Goal: Information Seeking & Learning: Compare options

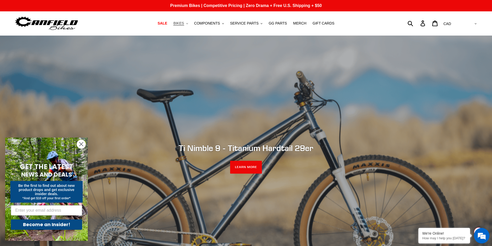
click at [183, 24] on span "BIKES" at bounding box center [178, 23] width 11 height 4
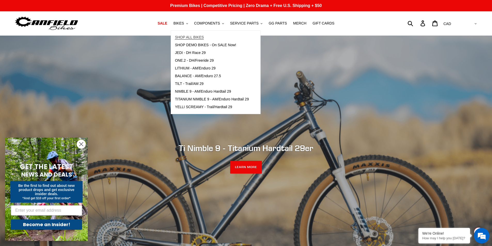
click at [188, 38] on span "SHOP ALL BIKES" at bounding box center [189, 37] width 29 height 4
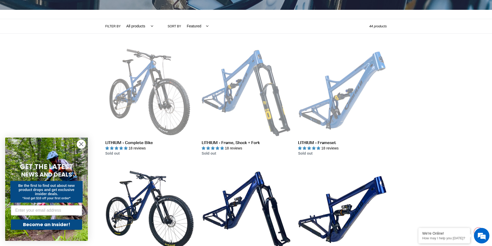
click at [81, 144] on icon "Close dialog" at bounding box center [82, 145] width 4 height 4
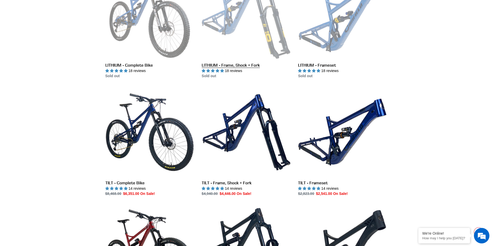
click at [239, 35] on link "LITHIUM - Frame, Shock + Fork" at bounding box center [246, 24] width 89 height 109
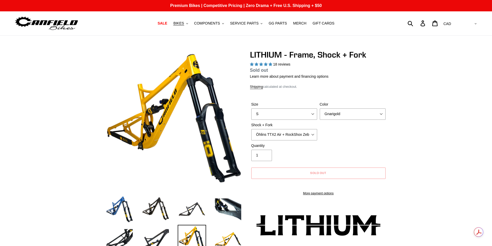
select select "highest-rating"
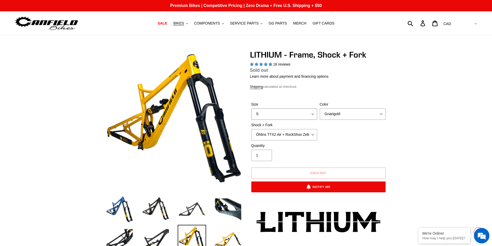
click at [289, 117] on select "S M L XL" at bounding box center [284, 114] width 66 height 11
select select "L"
click at [251, 109] on select "S M L XL" at bounding box center [284, 114] width 66 height 11
click at [340, 112] on select "Gnarigold Blue Velvet Stealth Black" at bounding box center [353, 114] width 66 height 11
select select "Blue Velvet"
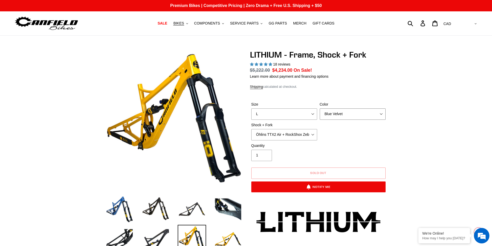
click at [320, 109] on select "Gnarigold Blue Velvet Stealth Black" at bounding box center [353, 114] width 66 height 11
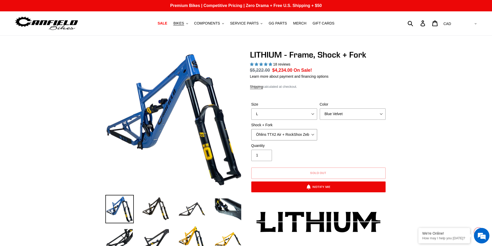
click at [295, 137] on select "Öhlins TTX2 Air + RockShox Zeb Ultimate 170mm Fox FLOAT X2 Factory + Fox 38 FLO…" at bounding box center [284, 134] width 66 height 11
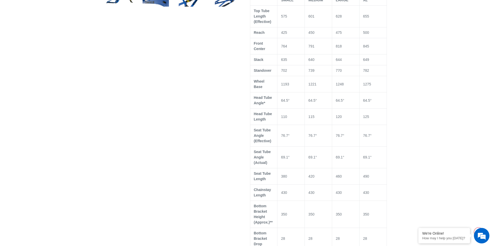
scroll to position [310, 0]
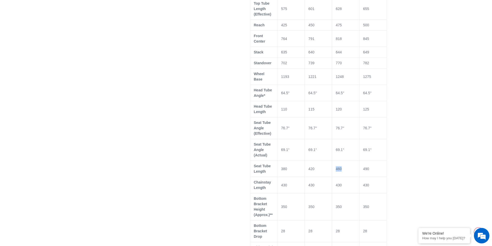
drag, startPoint x: 333, startPoint y: 163, endPoint x: 345, endPoint y: 164, distance: 12.7
click at [345, 164] on td "460" at bounding box center [345, 169] width 27 height 16
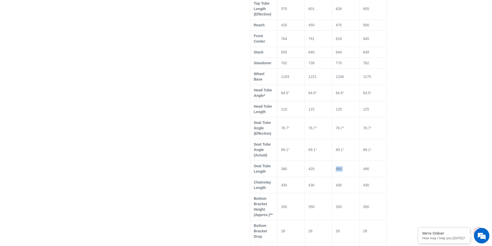
click at [345, 164] on td "460" at bounding box center [345, 169] width 27 height 16
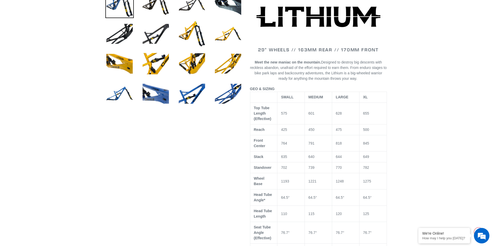
scroll to position [204, 0]
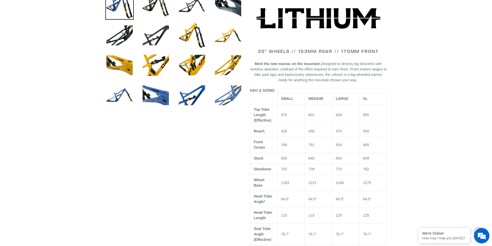
click at [234, 99] on img at bounding box center [228, 95] width 28 height 28
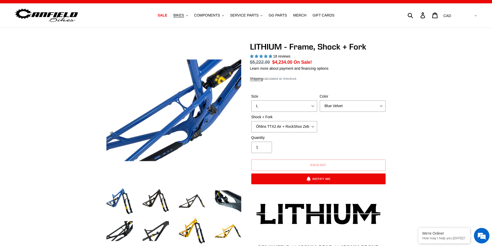
scroll to position [0, 0]
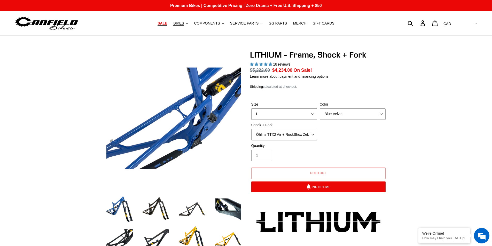
click at [167, 25] on span "SALE" at bounding box center [163, 23] width 10 height 4
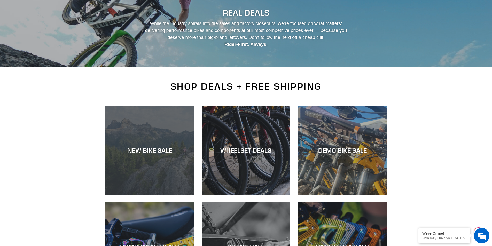
scroll to position [52, 0]
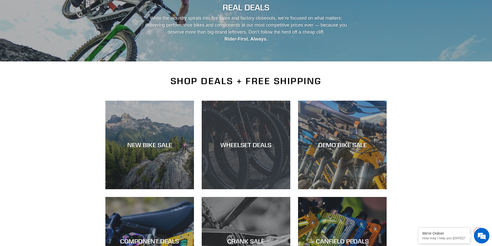
click at [256, 148] on div "WHEELSET DEALS" at bounding box center [246, 144] width 89 height 7
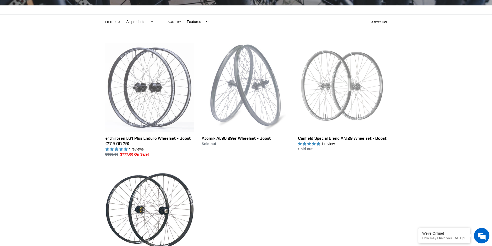
scroll to position [103, 0]
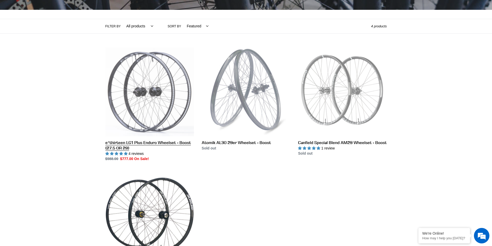
click at [153, 91] on link "e*thirteen LG1 Plus Enduro Wheelset - Boost (27.5 OR 29)" at bounding box center [149, 105] width 89 height 114
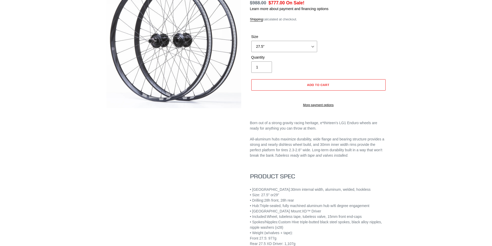
select select "highest-rating"
click at [295, 47] on select "27.5" 29"" at bounding box center [284, 46] width 66 height 11
click at [251, 41] on select "27.5" 29"" at bounding box center [284, 46] width 66 height 11
click at [291, 48] on select "27.5" 29"" at bounding box center [284, 46] width 66 height 11
click at [251, 41] on select "27.5" 29"" at bounding box center [284, 46] width 66 height 11
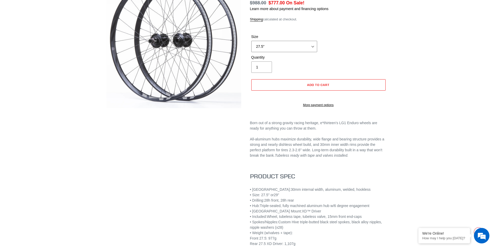
click at [289, 48] on select "27.5" 29"" at bounding box center [284, 46] width 66 height 11
select select "29""
click at [251, 41] on select "27.5" 29"" at bounding box center [284, 46] width 66 height 11
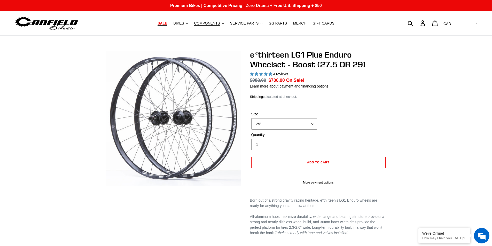
click at [167, 22] on span "SALE" at bounding box center [163, 23] width 10 height 4
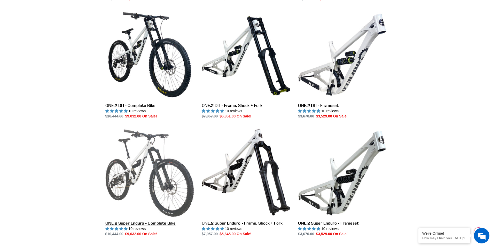
click at [166, 180] on link "ONE.2 Super Enduro - Complete Bike" at bounding box center [149, 182] width 89 height 109
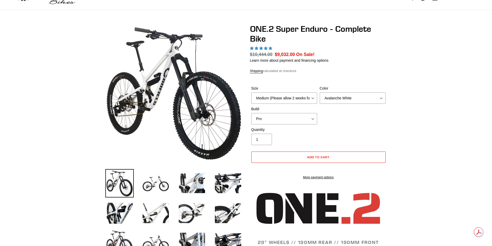
select select "highest-rating"
click at [265, 95] on select "Medium (Please allow 2 weeks for delivery) Large (Sold Out)" at bounding box center [284, 98] width 66 height 11
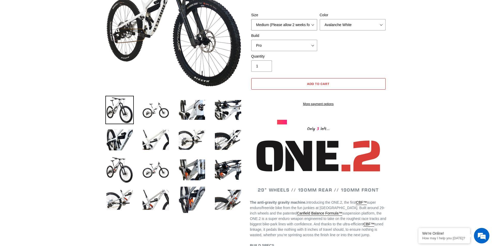
scroll to position [103, 0]
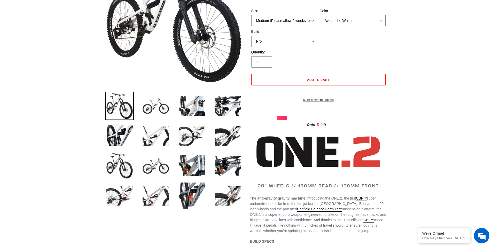
click at [343, 19] on select "Avalanche White Bentonite Grey" at bounding box center [353, 20] width 66 height 11
select select "Bentonite Grey"
click at [320, 15] on select "Avalanche White Bentonite Grey" at bounding box center [353, 20] width 66 height 11
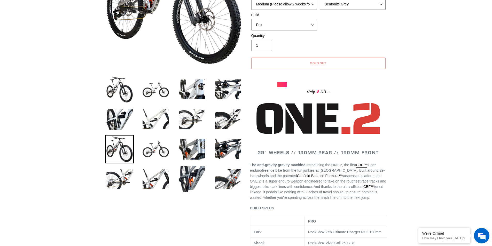
scroll to position [129, 0]
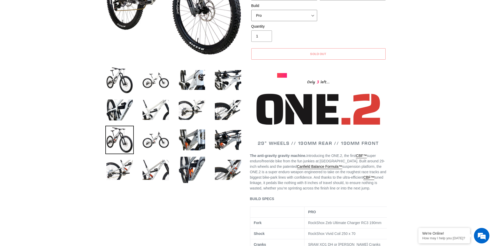
click at [266, 18] on select "Pro" at bounding box center [284, 15] width 66 height 11
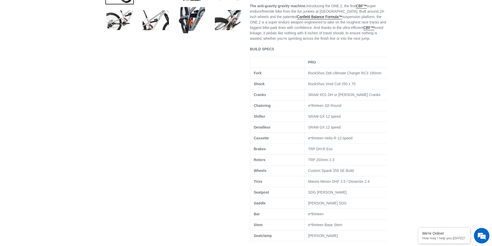
scroll to position [0, 0]
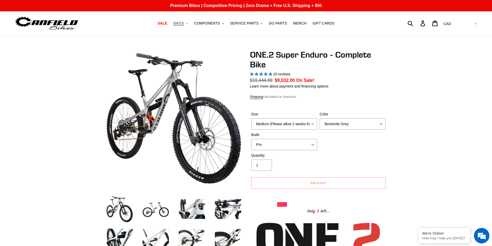
click at [184, 23] on span "BIKES" at bounding box center [178, 23] width 11 height 4
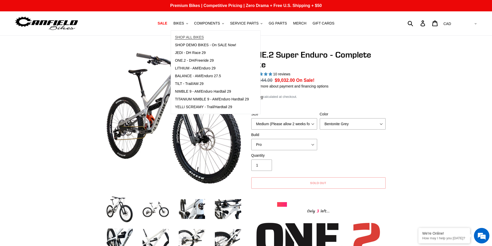
click at [199, 38] on span "SHOP ALL BIKES" at bounding box center [189, 37] width 29 height 4
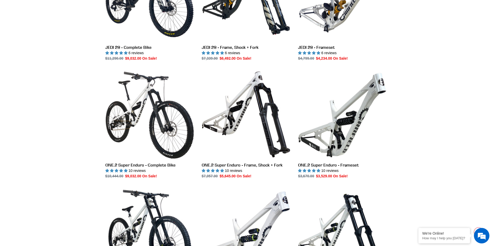
scroll to position [801, 0]
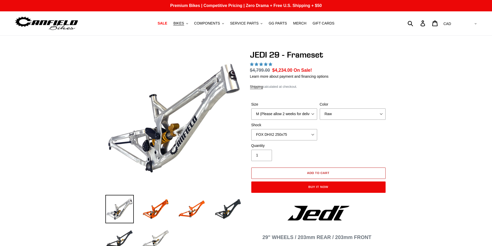
select select "highest-rating"
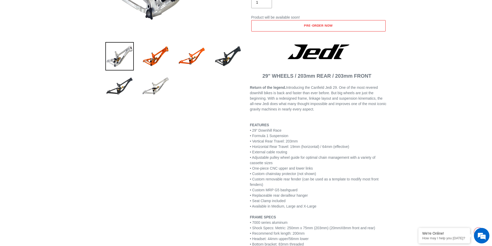
scroll to position [181, 0]
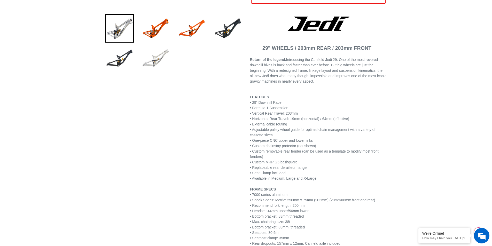
click at [154, 58] on img at bounding box center [156, 58] width 28 height 28
click at [159, 58] on img at bounding box center [156, 58] width 28 height 28
click at [166, 58] on img at bounding box center [156, 58] width 28 height 28
drag, startPoint x: 161, startPoint y: 56, endPoint x: 157, endPoint y: 56, distance: 4.2
click at [161, 56] on img at bounding box center [156, 58] width 28 height 28
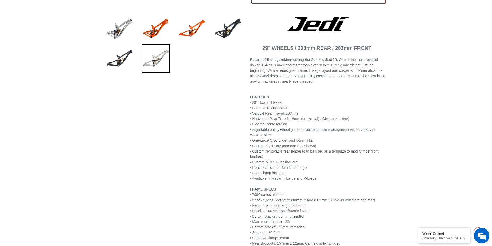
click at [146, 56] on img at bounding box center [156, 58] width 28 height 28
click at [154, 57] on img at bounding box center [156, 58] width 28 height 28
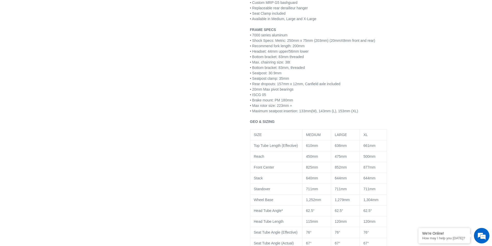
scroll to position [388, 0]
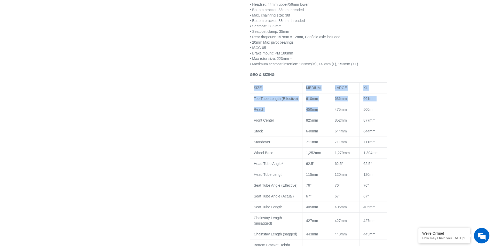
drag, startPoint x: 310, startPoint y: 70, endPoint x: 321, endPoint y: 115, distance: 46.3
click at [321, 115] on div "29" WHEELS / 203mm REAR / 203mm FRONT Return of the legend. Introducing the Can…" at bounding box center [318, 117] width 137 height 615
click at [231, 114] on div "Previous slide" at bounding box center [242, 43] width 289 height 763
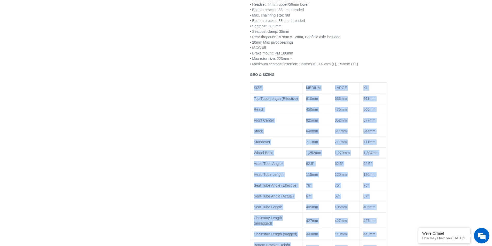
click at [231, 114] on div "Previous slide" at bounding box center [242, 43] width 289 height 763
click at [232, 105] on div "Previous slide" at bounding box center [242, 43] width 289 height 763
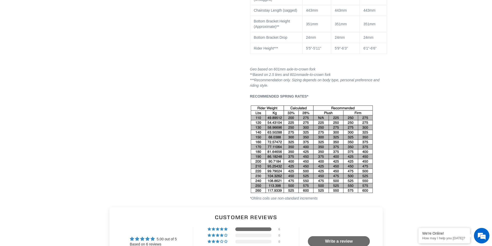
scroll to position [542, 0]
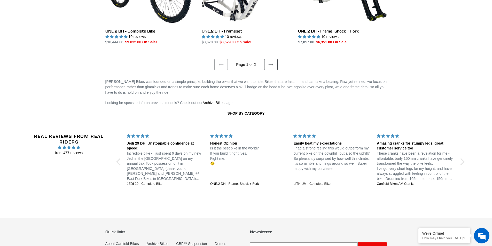
scroll to position [1012, 0]
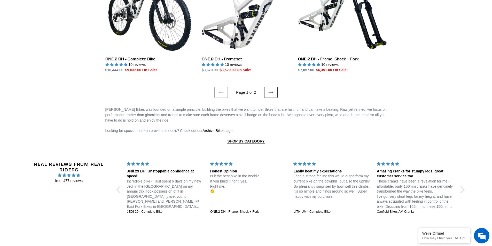
click at [271, 90] on icon at bounding box center [270, 92] width 5 height 5
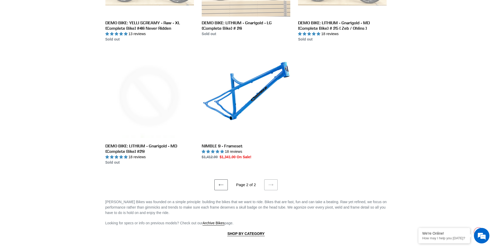
scroll to position [839, 0]
click at [223, 183] on icon at bounding box center [221, 185] width 5 height 5
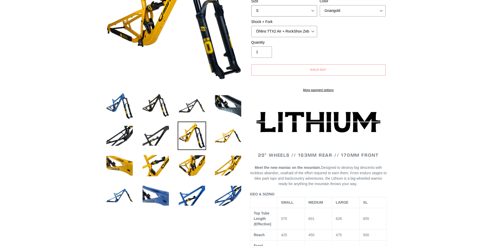
scroll to position [103, 0]
select select "highest-rating"
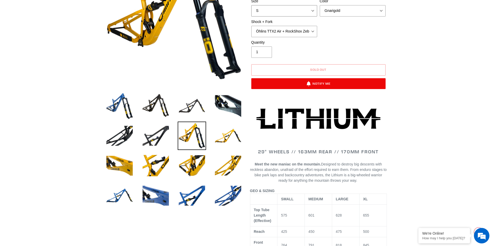
click at [273, 13] on select "S M L XL" at bounding box center [284, 10] width 66 height 11
select select "L"
click at [251, 5] on select "S M L XL" at bounding box center [284, 10] width 66 height 11
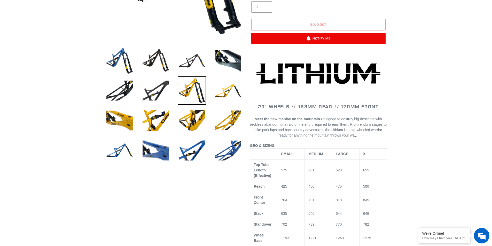
scroll to position [155, 0]
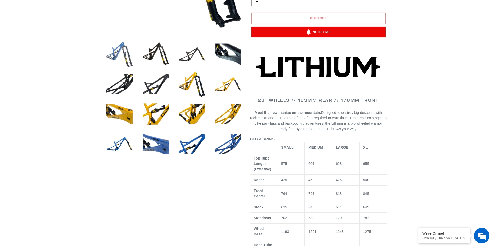
click at [120, 52] on img at bounding box center [119, 54] width 28 height 28
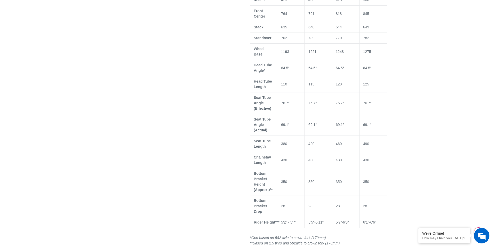
scroll to position [336, 0]
drag, startPoint x: 334, startPoint y: 215, endPoint x: 352, endPoint y: 215, distance: 17.8
click at [352, 217] on td "5'9"-6'3"" at bounding box center [345, 222] width 27 height 11
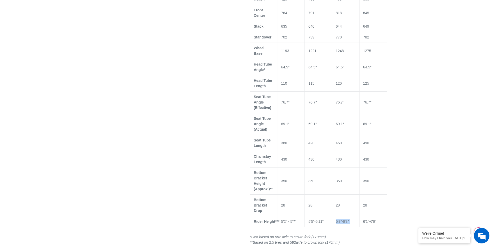
click at [352, 217] on td "5'9"-6'3"" at bounding box center [345, 222] width 27 height 11
click at [352, 219] on td "5'9"-6'3"" at bounding box center [345, 222] width 27 height 11
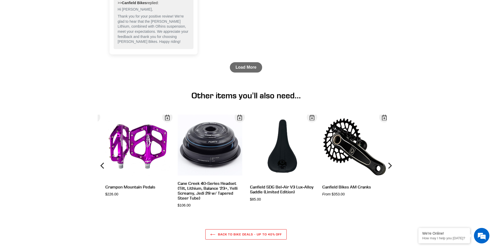
scroll to position [1757, 0]
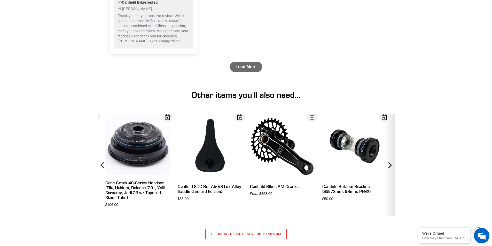
click at [392, 148] on icon "Next" at bounding box center [390, 165] width 6 height 61
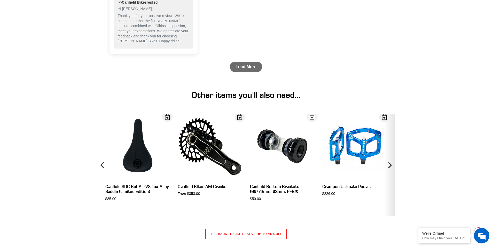
click at [391, 147] on icon "Next" at bounding box center [390, 165] width 6 height 61
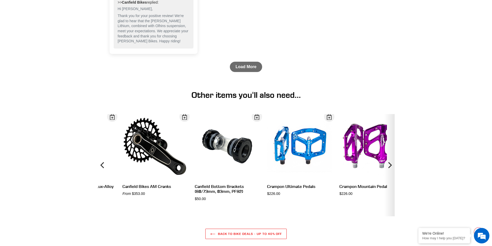
click at [391, 147] on icon "Next" at bounding box center [390, 165] width 6 height 61
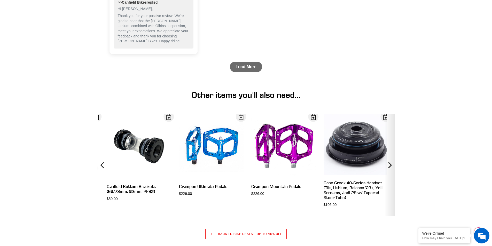
click at [391, 147] on icon "Next" at bounding box center [390, 165] width 6 height 61
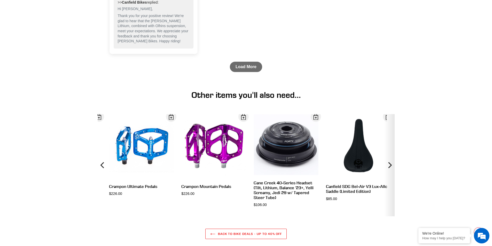
click at [391, 147] on icon "Next" at bounding box center [390, 165] width 6 height 61
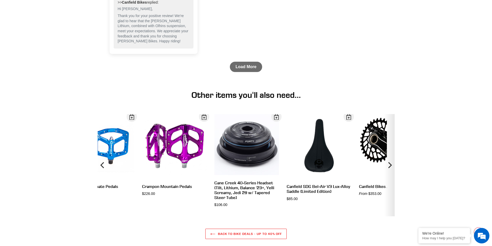
click at [391, 147] on icon "Next" at bounding box center [390, 165] width 6 height 61
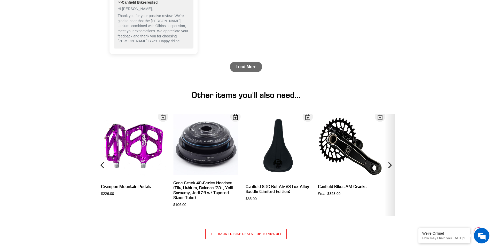
click at [391, 147] on icon "Next" at bounding box center [390, 165] width 6 height 61
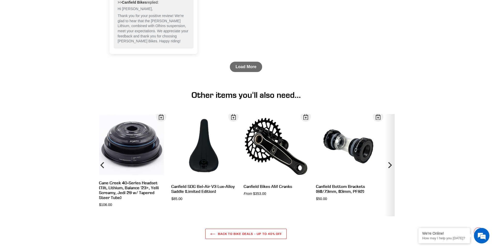
click at [391, 147] on icon "Next" at bounding box center [390, 165] width 6 height 61
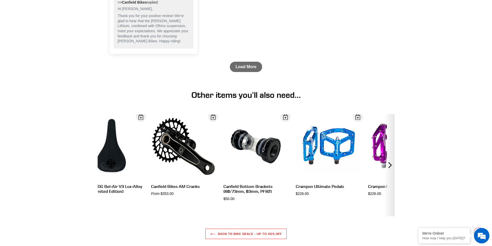
click at [391, 147] on icon "Next" at bounding box center [390, 165] width 6 height 61
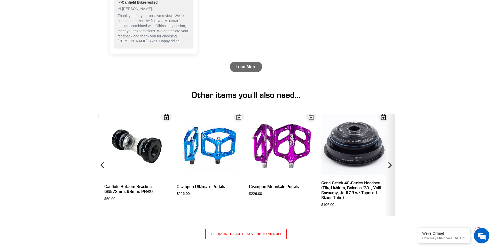
click at [391, 147] on icon "Next" at bounding box center [390, 165] width 6 height 61
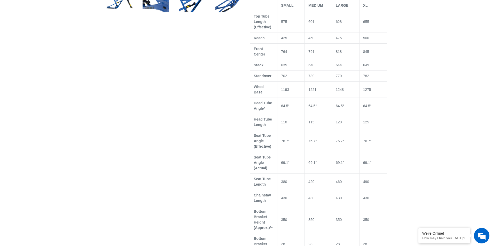
scroll to position [309, 0]
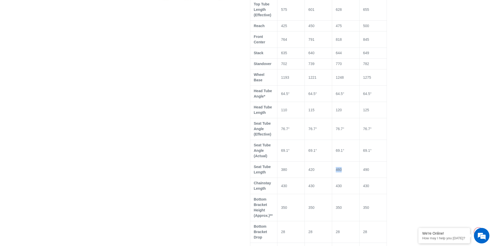
drag, startPoint x: 334, startPoint y: 163, endPoint x: 341, endPoint y: 164, distance: 7.3
click at [341, 164] on td "460" at bounding box center [345, 170] width 27 height 16
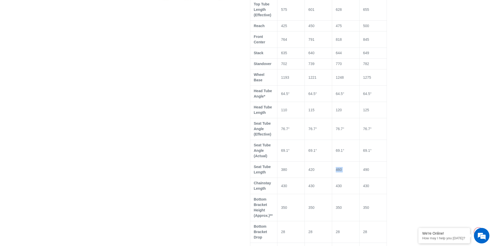
click at [341, 164] on td "460" at bounding box center [345, 170] width 27 height 16
drag, startPoint x: 341, startPoint y: 164, endPoint x: 335, endPoint y: 162, distance: 6.6
click at [335, 162] on td "460" at bounding box center [345, 170] width 27 height 16
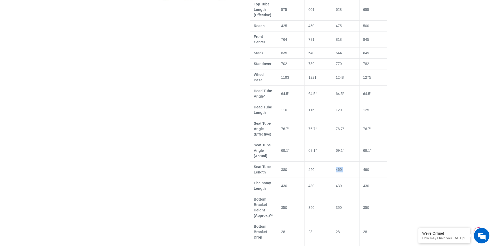
click at [335, 163] on td "460" at bounding box center [345, 170] width 27 height 16
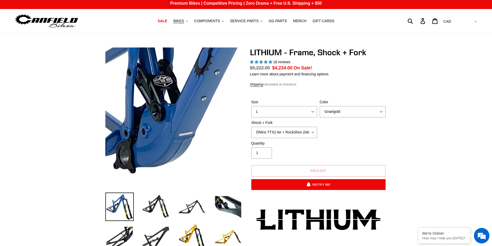
scroll to position [0, 0]
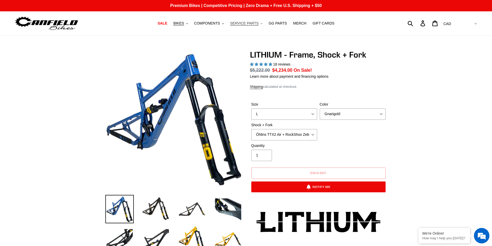
click at [249, 25] on span "SERVICE PARTS" at bounding box center [244, 23] width 28 height 4
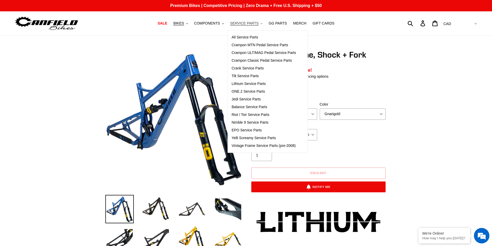
click at [249, 25] on span "SERVICE PARTS" at bounding box center [244, 23] width 28 height 4
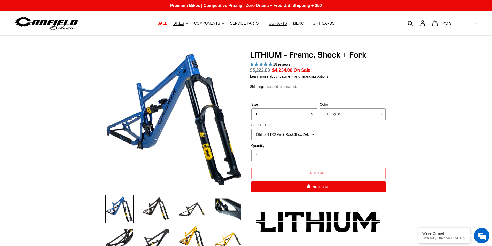
click at [274, 24] on span "GG PARTS" at bounding box center [278, 23] width 18 height 4
